Goal: Task Accomplishment & Management: Use online tool/utility

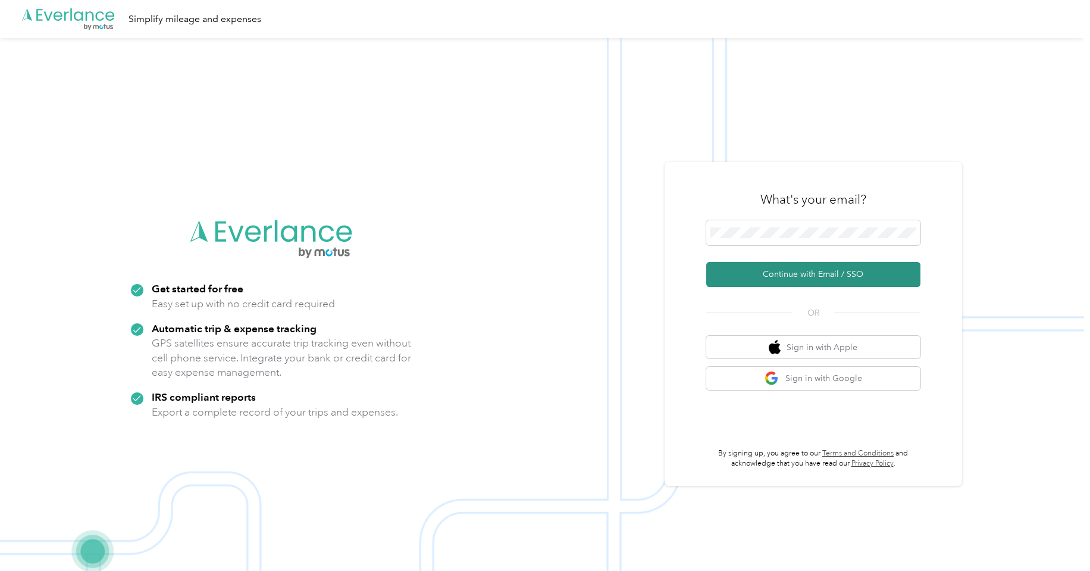
click at [804, 276] on button "Continue with Email / SSO" at bounding box center [813, 274] width 214 height 25
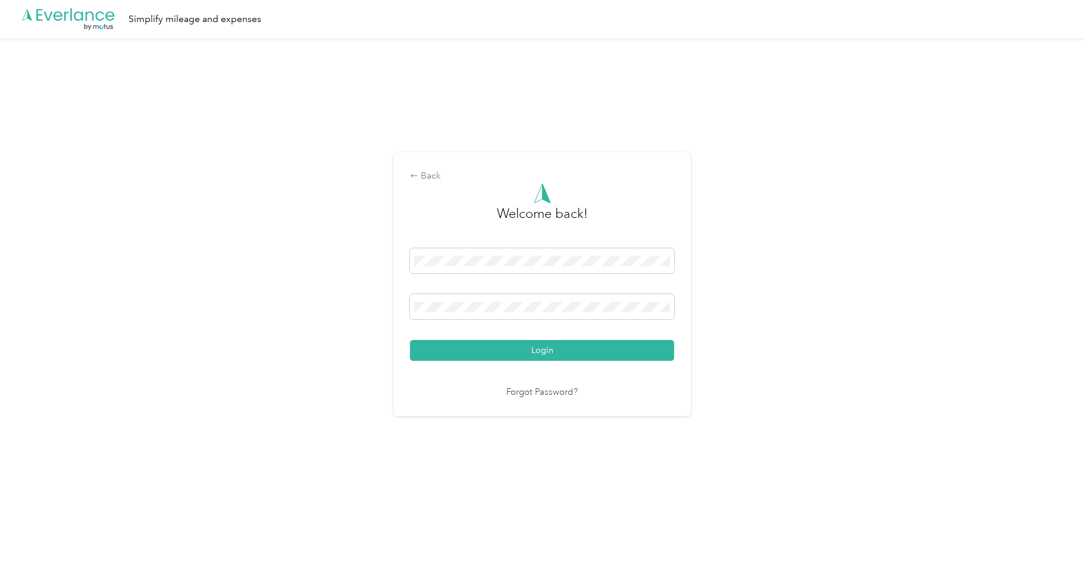
click at [455, 338] on div "Login" at bounding box center [542, 304] width 264 height 112
click at [459, 344] on button "Login" at bounding box center [542, 350] width 264 height 21
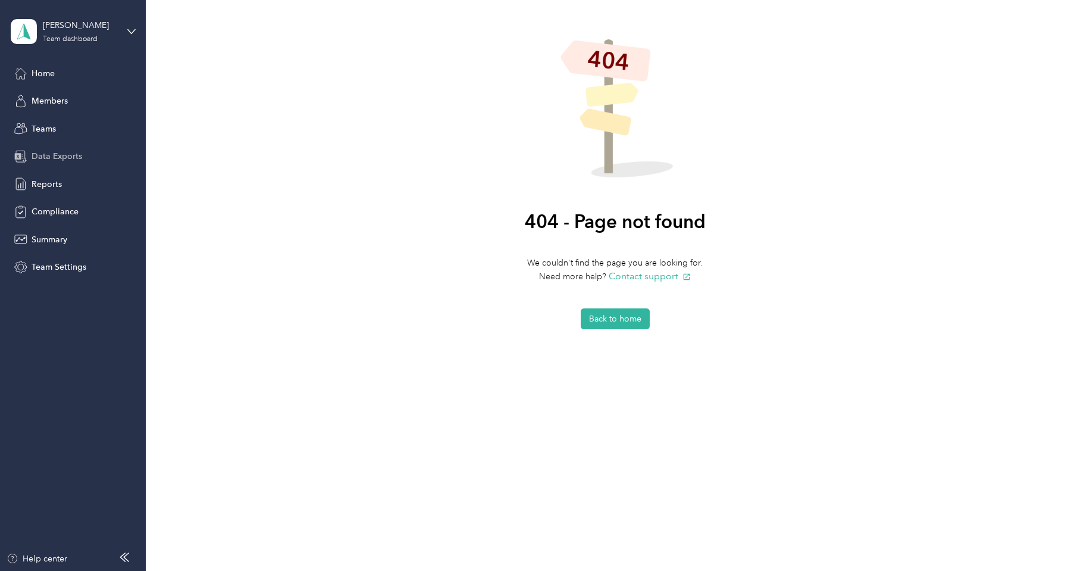
click at [54, 153] on span "Data Exports" at bounding box center [57, 156] width 51 height 12
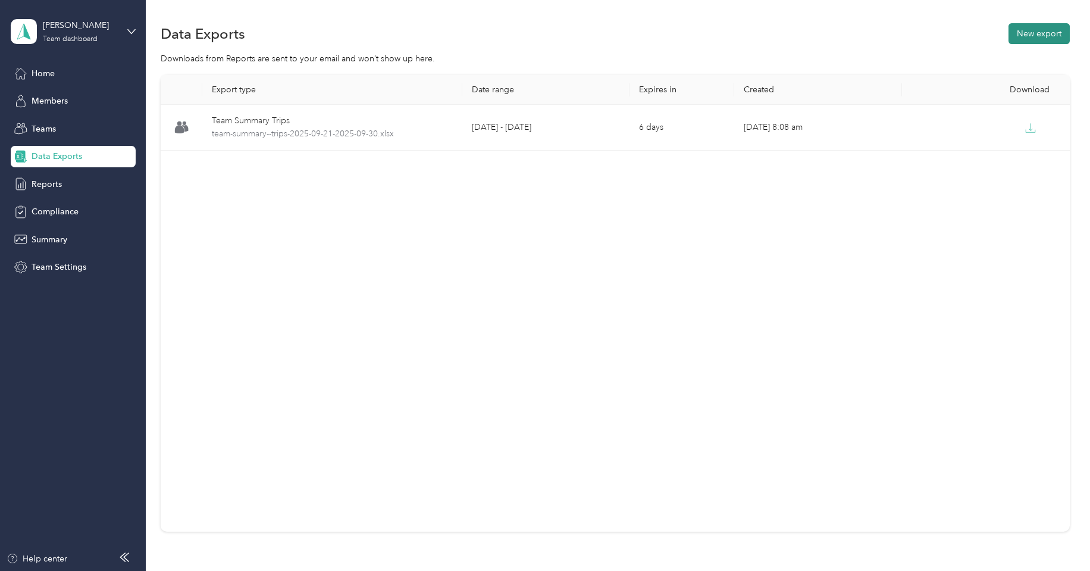
click at [1042, 42] on button "New export" at bounding box center [1039, 33] width 61 height 21
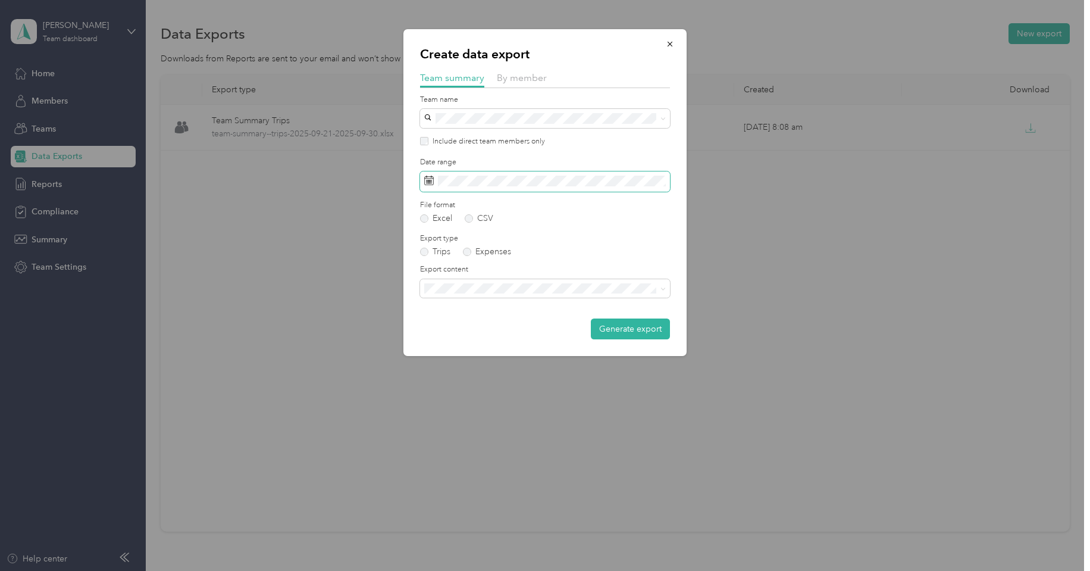
click at [433, 181] on icon at bounding box center [429, 181] width 9 height 8
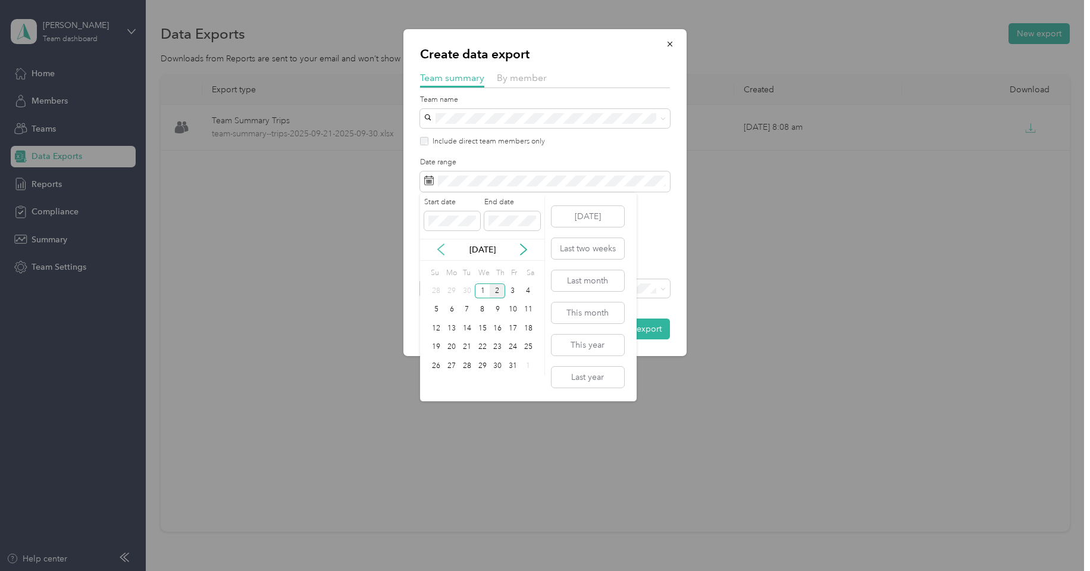
click at [438, 249] on icon at bounding box center [441, 249] width 6 height 11
click at [434, 346] on div "21" at bounding box center [436, 347] width 15 height 15
click at [465, 362] on div "30" at bounding box center [466, 365] width 15 height 15
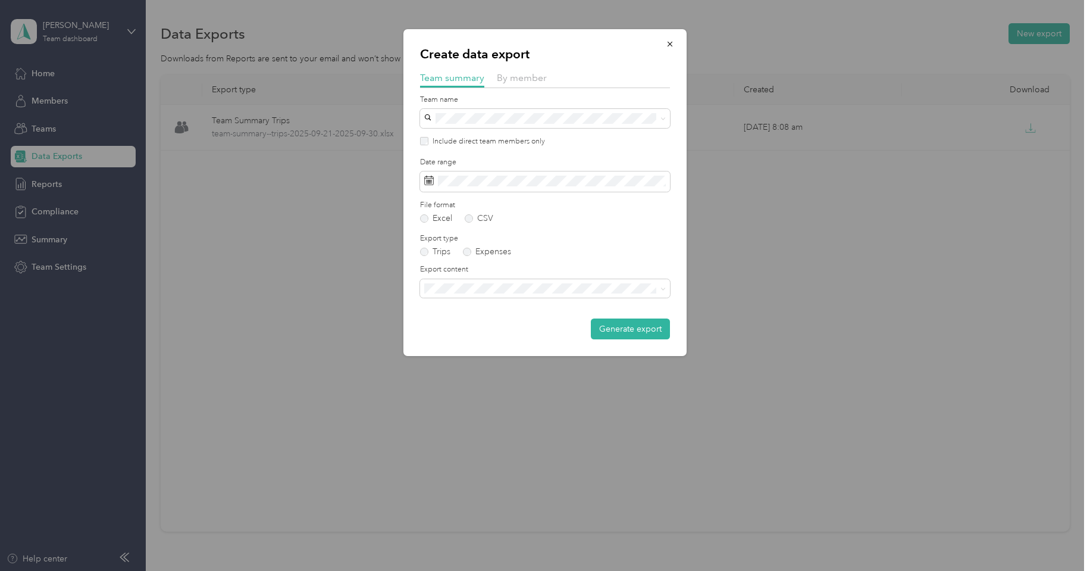
click at [505, 570] on div "Create data export Team summary By member Team name Include direct team members…" at bounding box center [542, 571] width 1084 height 0
click at [502, 331] on li "Summary and full trips list" at bounding box center [545, 327] width 250 height 21
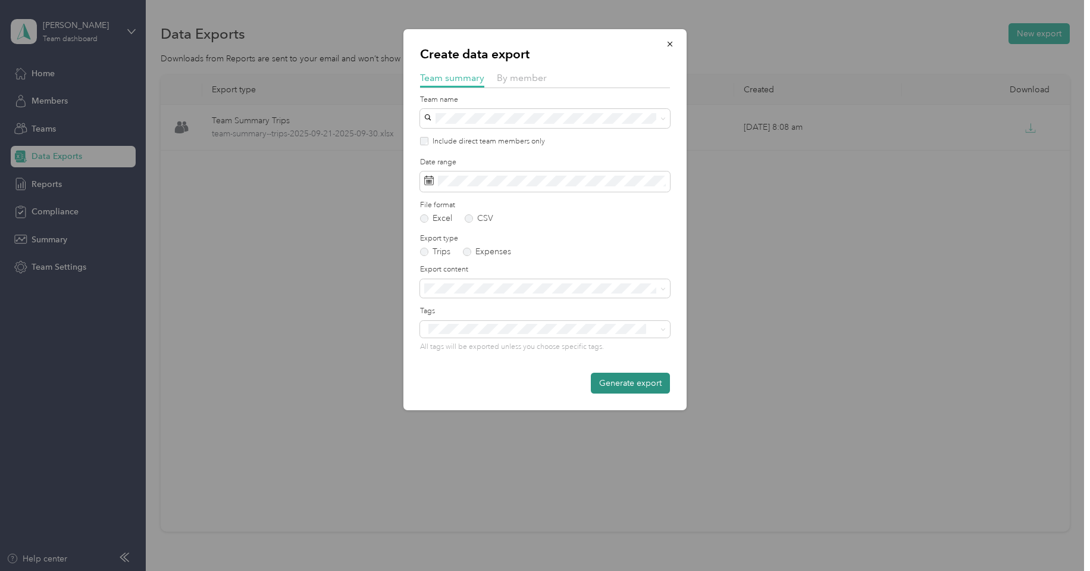
click at [631, 381] on button "Generate export" at bounding box center [630, 383] width 79 height 21
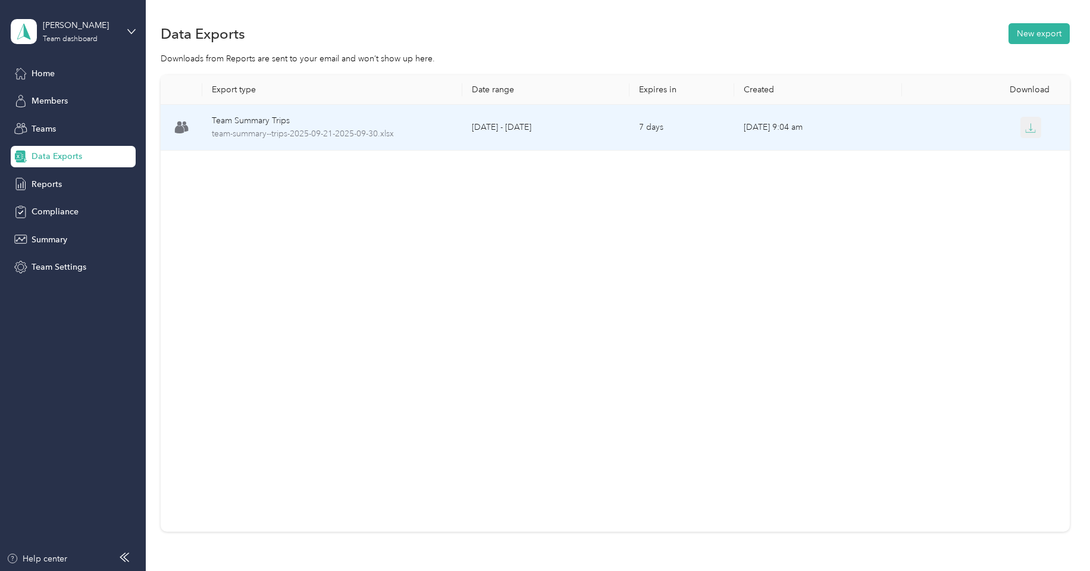
click at [1027, 127] on icon "button" at bounding box center [1030, 128] width 11 height 11
